Goal: Information Seeking & Learning: Find specific fact

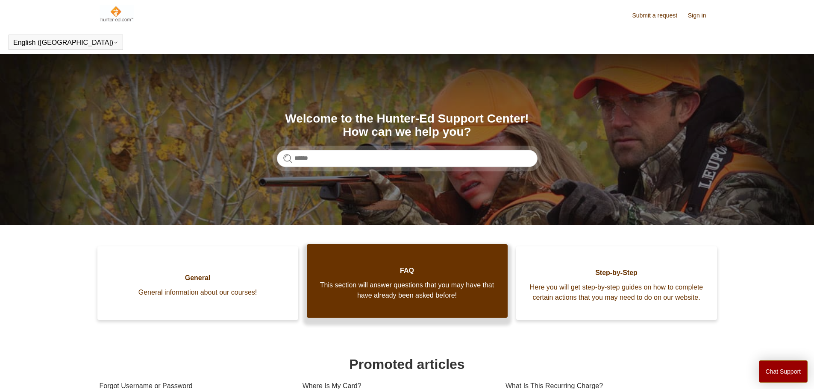
click at [429, 287] on span "This section will answer questions that you may have that have already been ask…" at bounding box center [407, 290] width 175 height 21
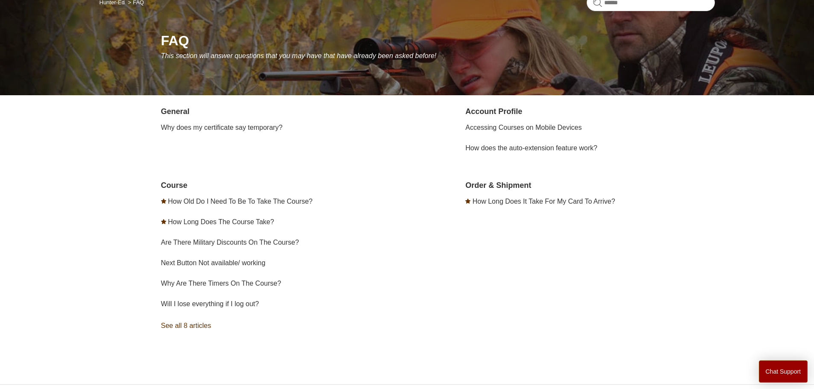
scroll to position [85, 0]
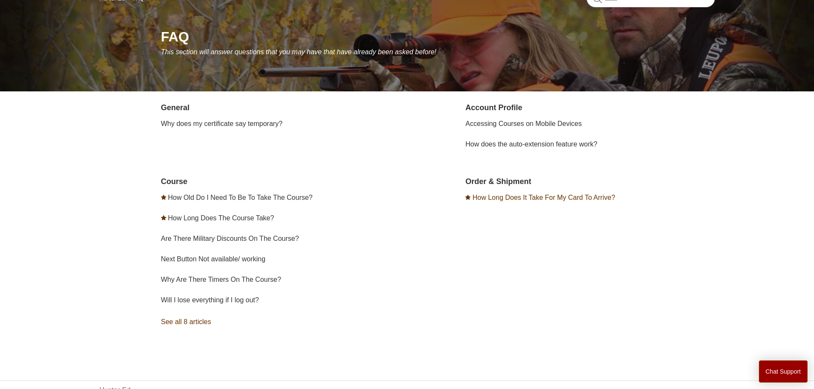
click at [520, 201] on link "How Long Does It Take For My Card To Arrive?" at bounding box center [544, 197] width 143 height 7
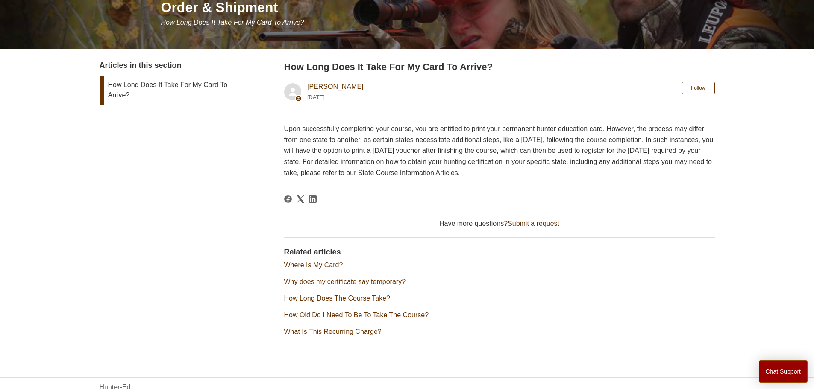
scroll to position [118, 0]
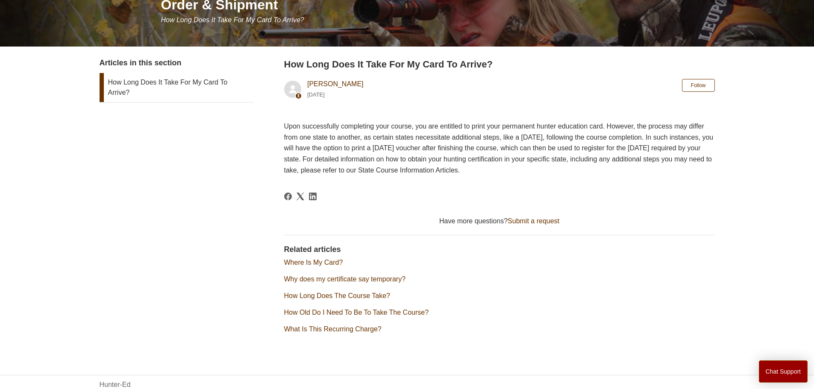
click at [536, 224] on link "Submit a request" at bounding box center [534, 221] width 52 height 7
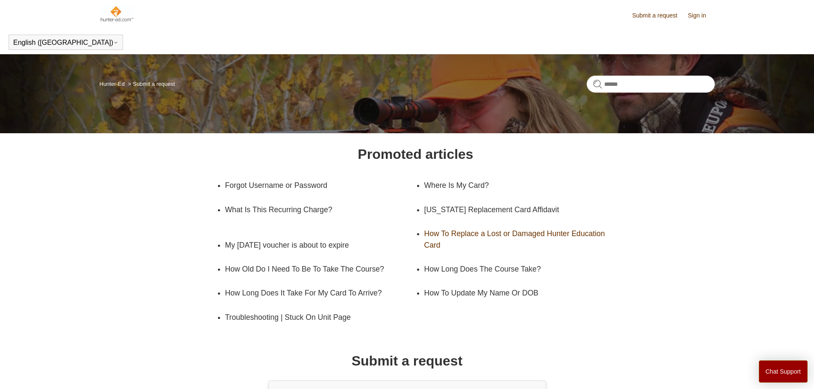
click at [457, 235] on link "How To Replace a Lost or Damaged Hunter Education Card" at bounding box center [519, 239] width 191 height 35
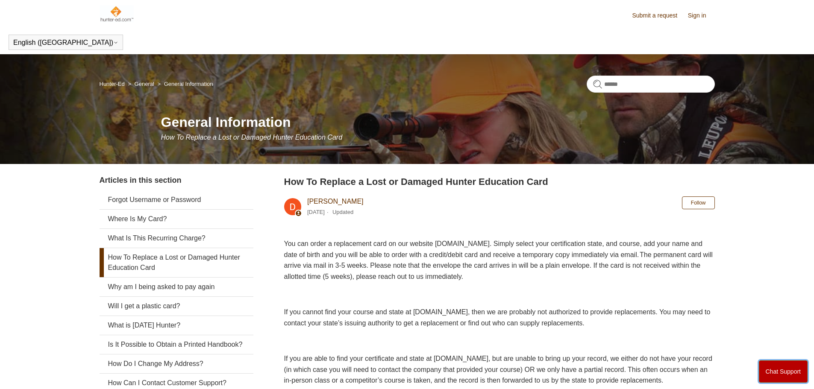
click at [779, 368] on button "Chat Support" at bounding box center [783, 372] width 49 height 22
